Goal: Answer question/provide support

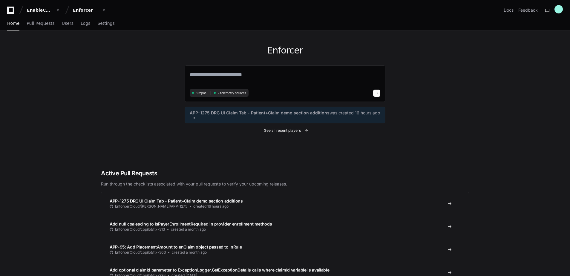
click at [285, 130] on span "See all recent players" at bounding box center [282, 130] width 37 height 5
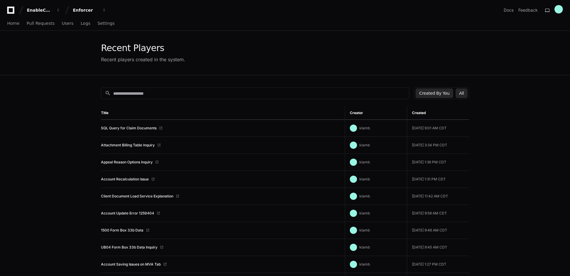
click at [458, 92] on button "All" at bounding box center [462, 93] width 12 height 10
click at [128, 145] on link "Claim Review Date Discrepancy" at bounding box center [128, 145] width 55 height 5
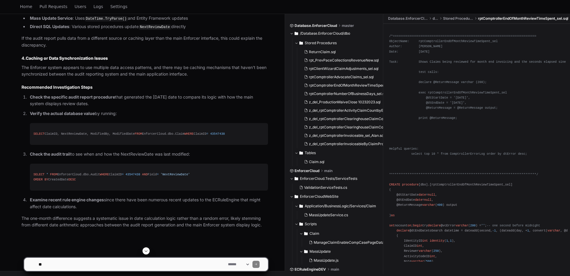
scroll to position [496, 0]
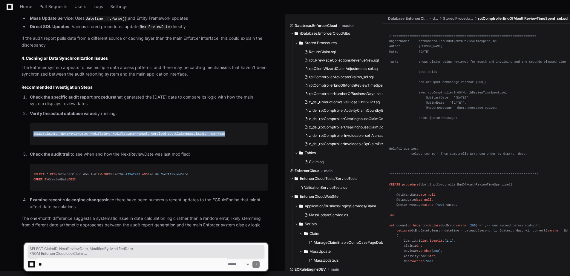
drag, startPoint x: 79, startPoint y: 128, endPoint x: 33, endPoint y: 117, distance: 46.8
click at [33, 132] on div "SELECT ClaimID, NextReviewDate, ModifiedBy, ModifiedDate FROM EnforcerCloud.dbo…" at bounding box center [148, 134] width 231 height 5
copy div "SELECT ClaimID, NextReviewDate, ModifiedBy, ModifiedDate FROM EnforcerCloud.dbo…"
click at [210, 132] on span "43547438" at bounding box center [217, 134] width 15 height 4
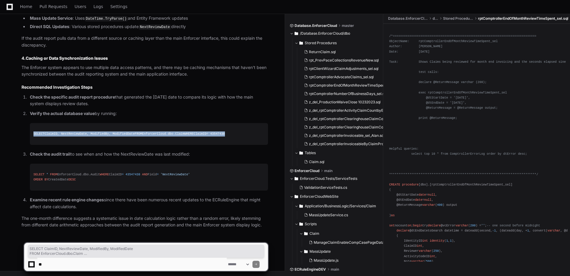
click at [210, 132] on span "43547438" at bounding box center [217, 134] width 15 height 4
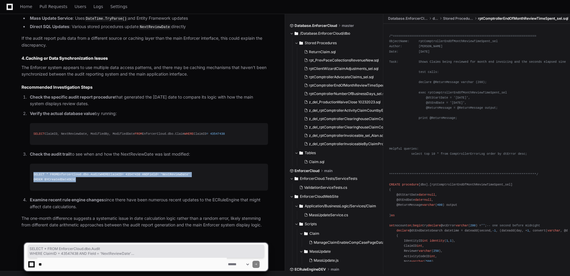
drag, startPoint x: 83, startPoint y: 180, endPoint x: 32, endPoint y: 170, distance: 52.3
click at [32, 170] on pre "SELECT * FROM EnforcerCloud.dbo.Audit WHERE ClaimID = 43547438 AND Field = 'Nex…" at bounding box center [149, 177] width 238 height 27
copy div "SELECT * FROM EnforcerCloud.dbo.Audit WHERE ClaimID = 43547438 AND Field = 'Nex…"
click at [83, 264] on textarea at bounding box center [132, 264] width 190 height 13
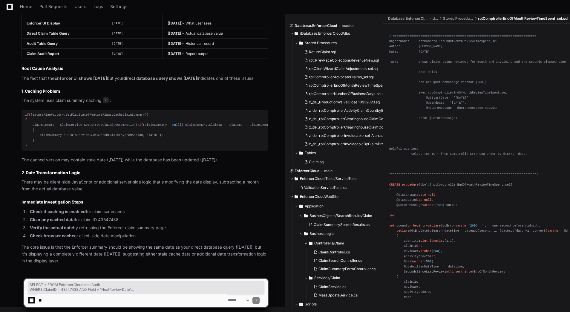
scroll to position [1782, 0]
click at [117, 276] on textarea at bounding box center [132, 300] width 190 height 13
paste textarea "**********"
type textarea "**********"
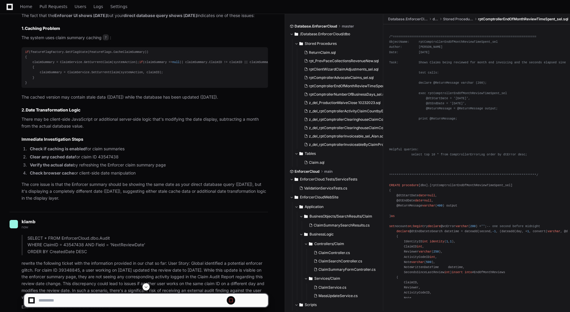
scroll to position [0, 0]
click at [146, 276] on span at bounding box center [146, 287] width 5 height 5
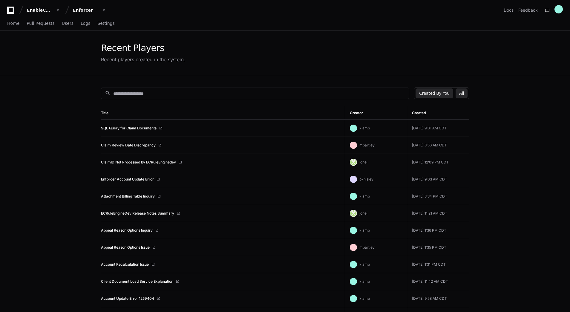
click at [450, 93] on button "Created By You" at bounding box center [434, 93] width 37 height 10
click at [462, 94] on button "All" at bounding box center [462, 93] width 12 height 10
click at [47, 70] on div "Recent Players Recent players created in the system." at bounding box center [285, 53] width 570 height 45
